Goal: Transaction & Acquisition: Purchase product/service

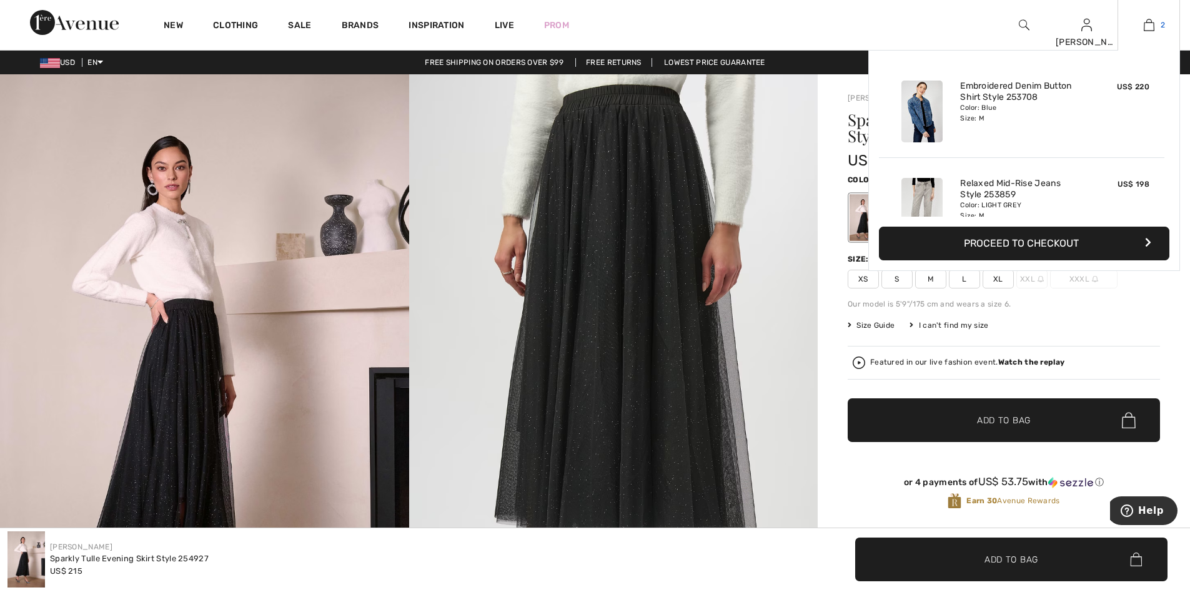
click at [1145, 31] on img at bounding box center [1149, 24] width 11 height 15
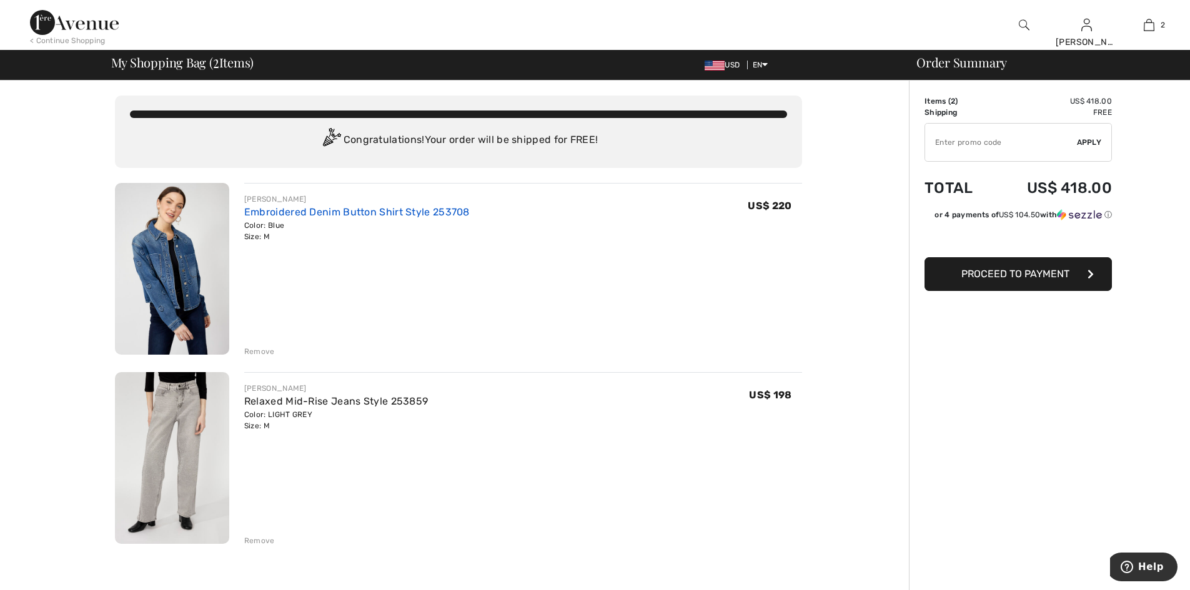
click at [337, 218] on link "Embroidered Denim Button Shirt Style 253708" at bounding box center [357, 212] width 226 height 12
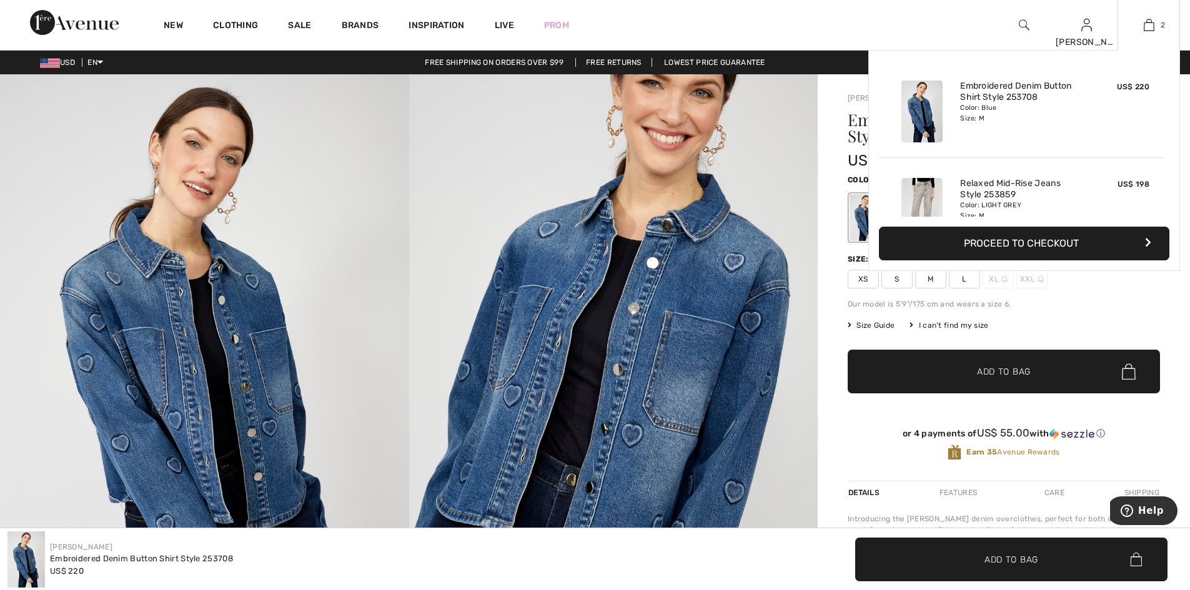
click at [1145, 25] on img at bounding box center [1149, 24] width 11 height 15
